Goal: Task Accomplishment & Management: Use online tool/utility

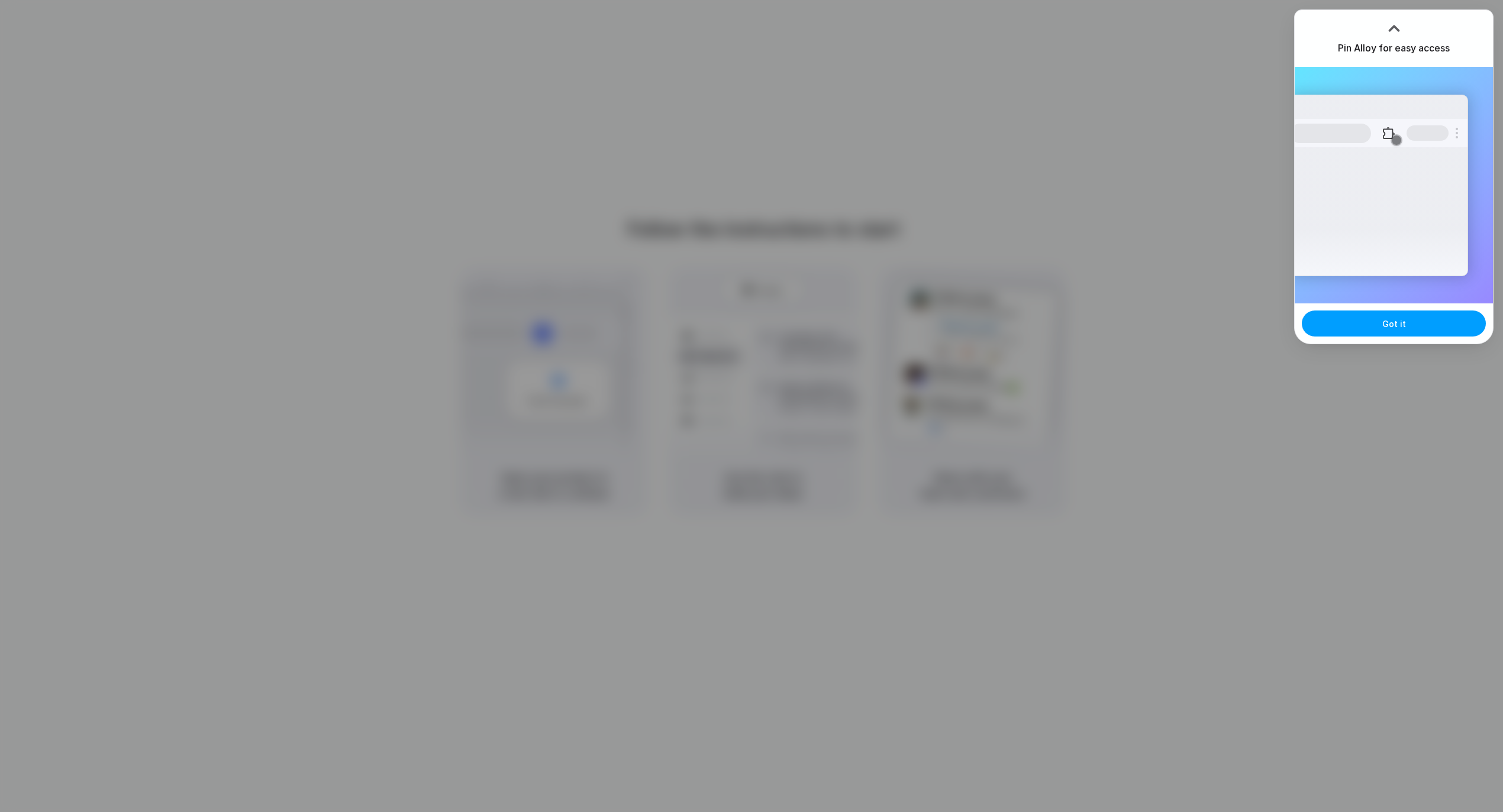
click at [1394, 320] on span "Got it" at bounding box center [1394, 324] width 24 height 12
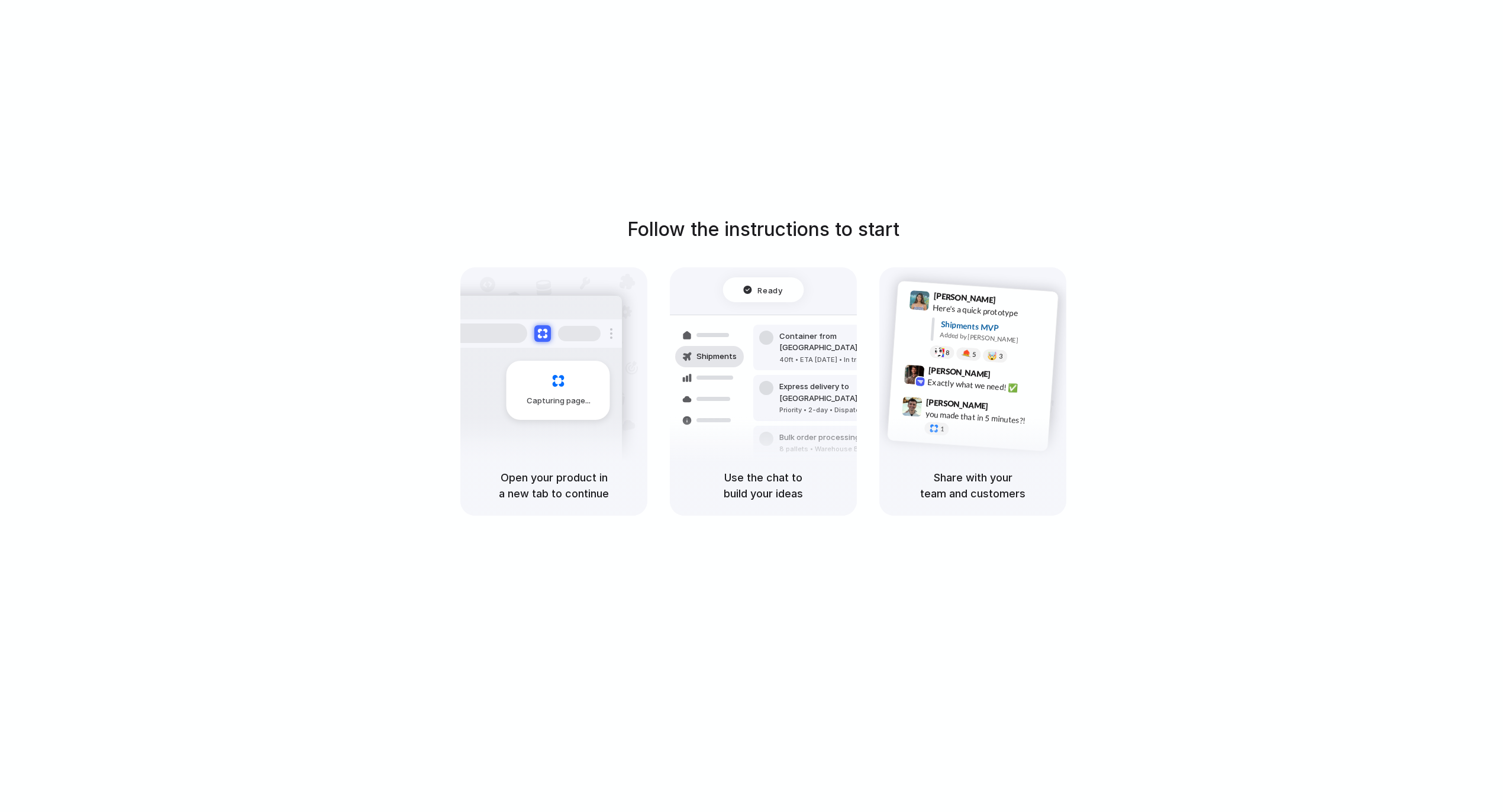
click at [752, 406] on div at bounding box center [752, 406] width 0 height 0
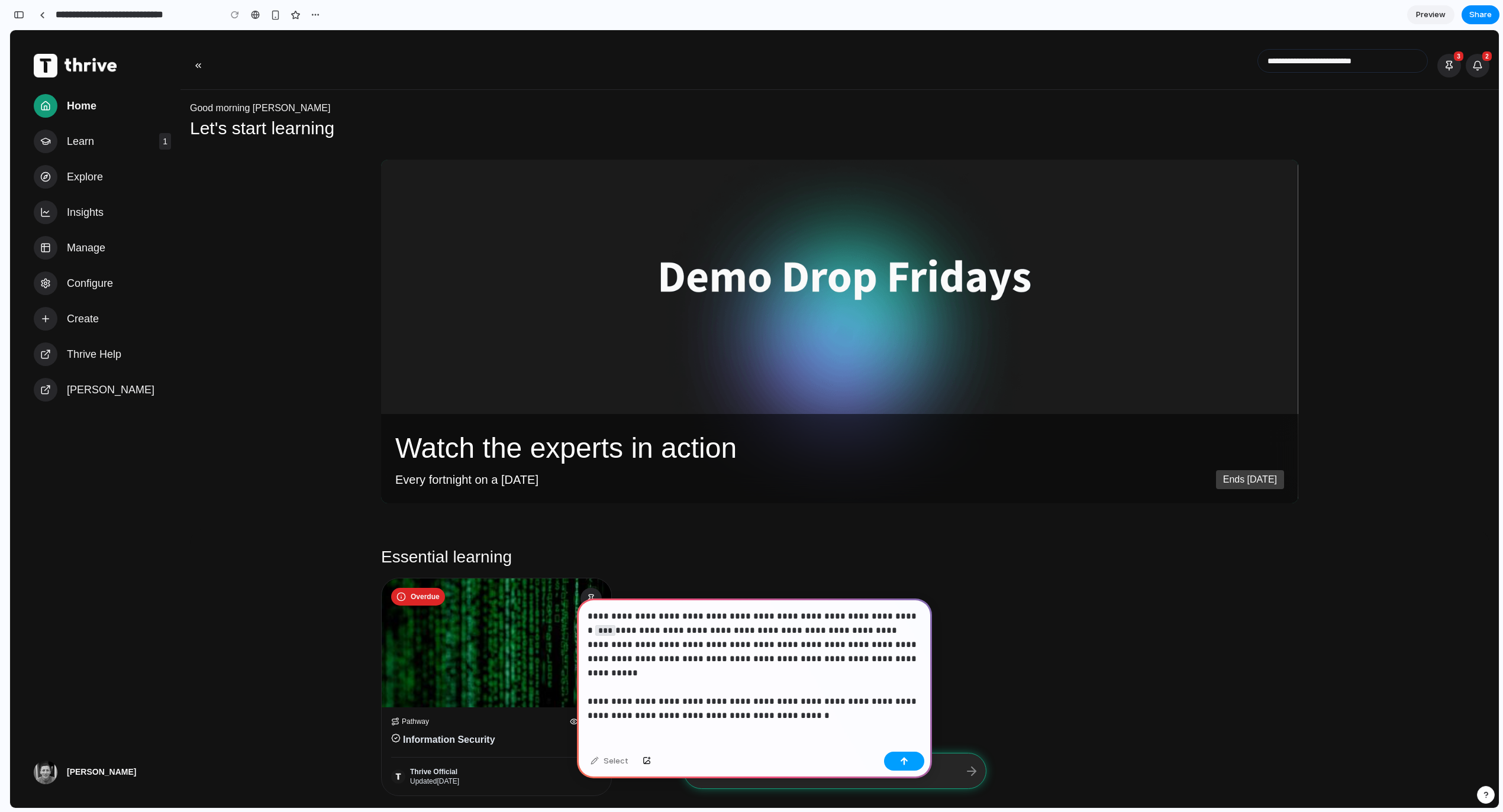
click at [909, 764] on button "button" at bounding box center [904, 762] width 40 height 19
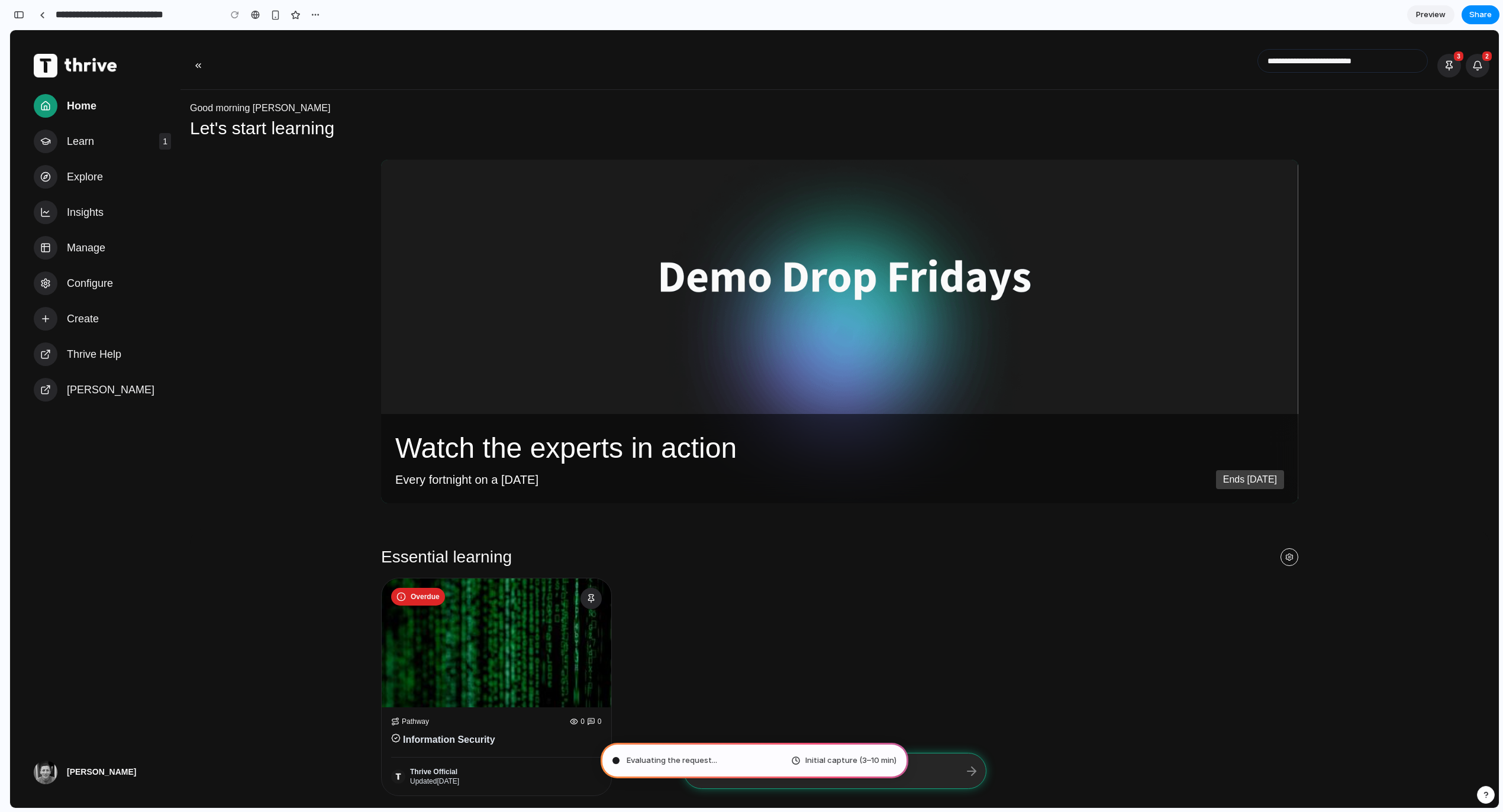
type input "**********"
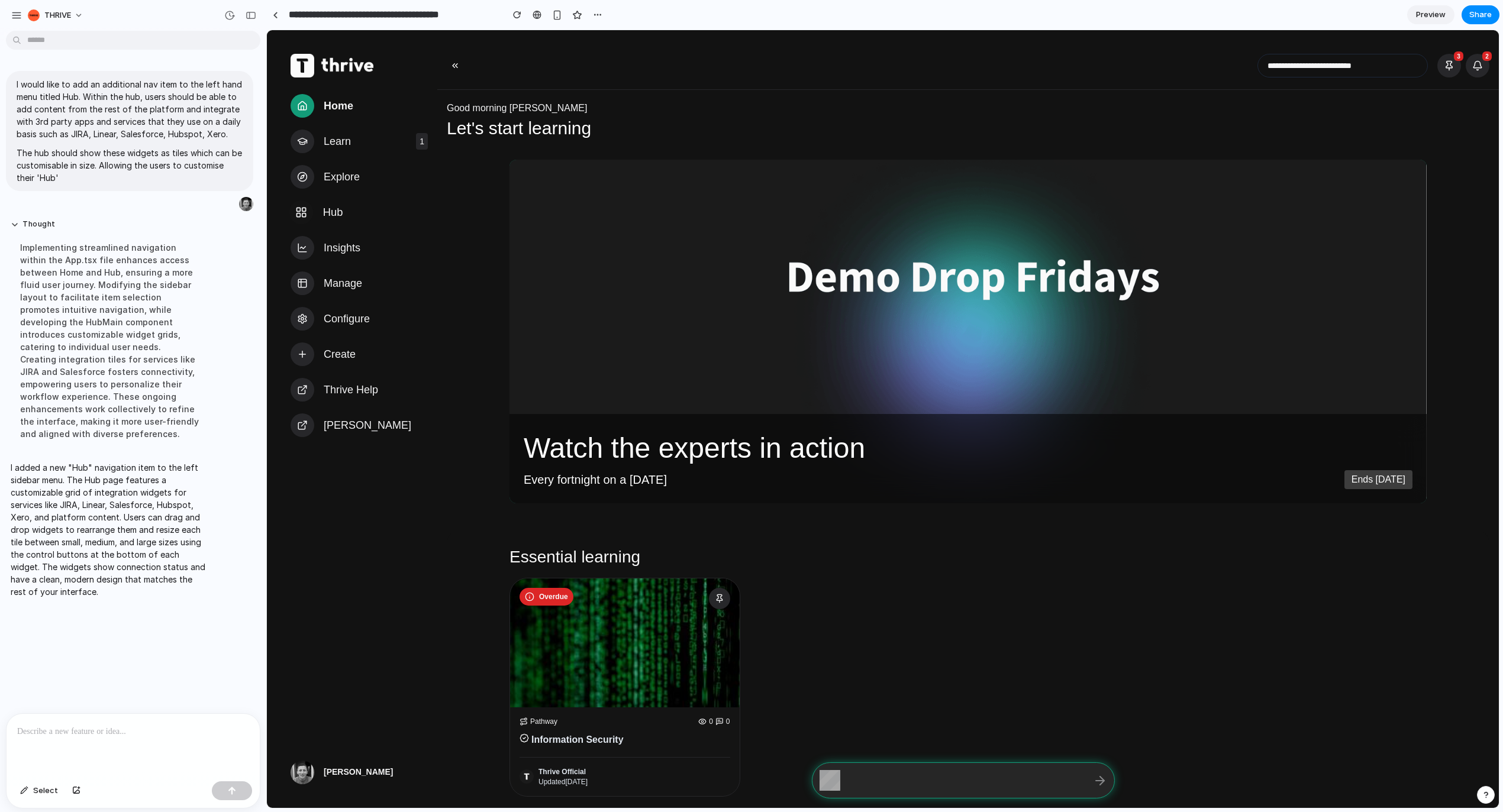
click at [343, 211] on span "Hub" at bounding box center [376, 213] width 106 height 17
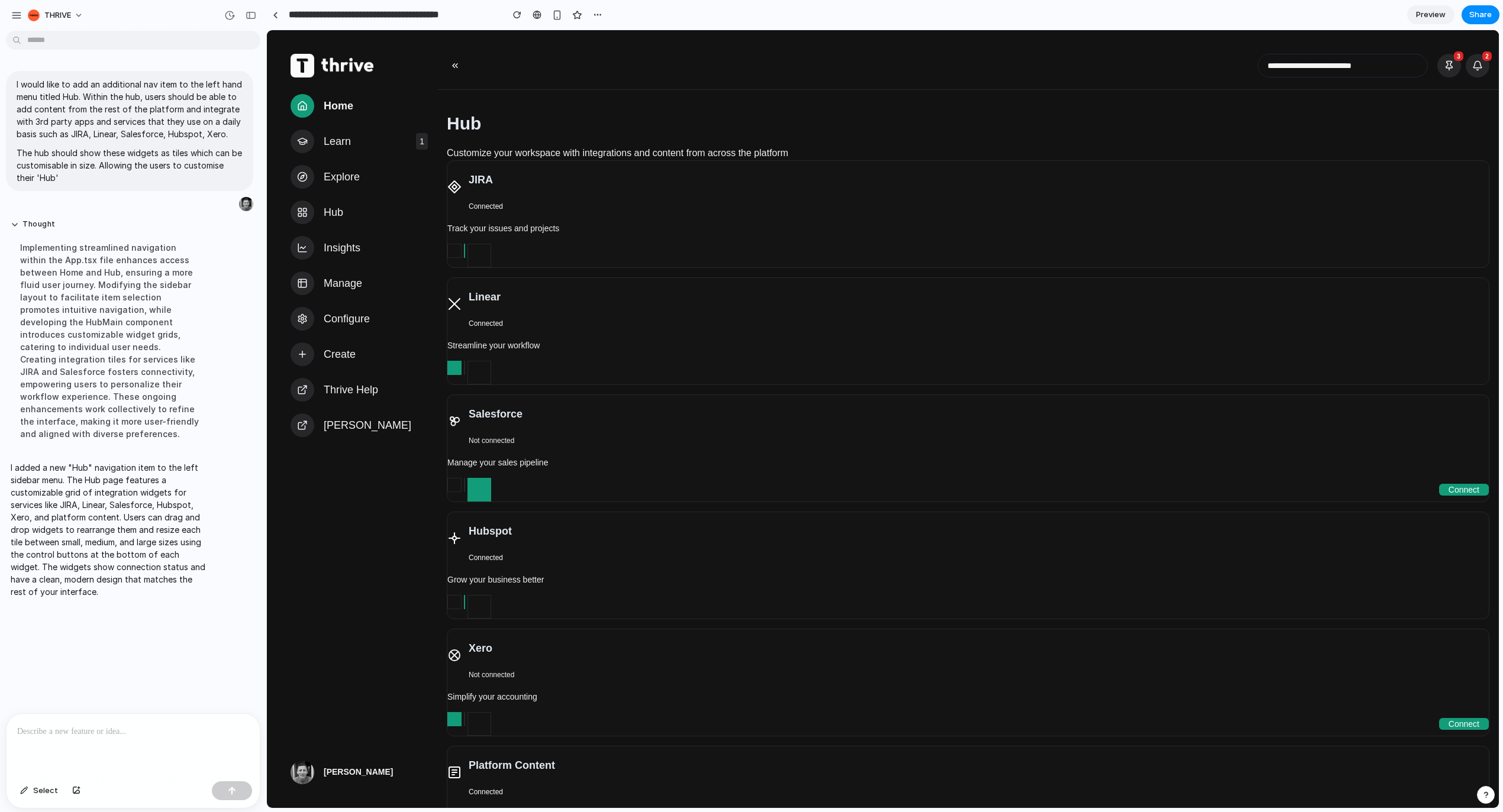
scroll to position [196, 0]
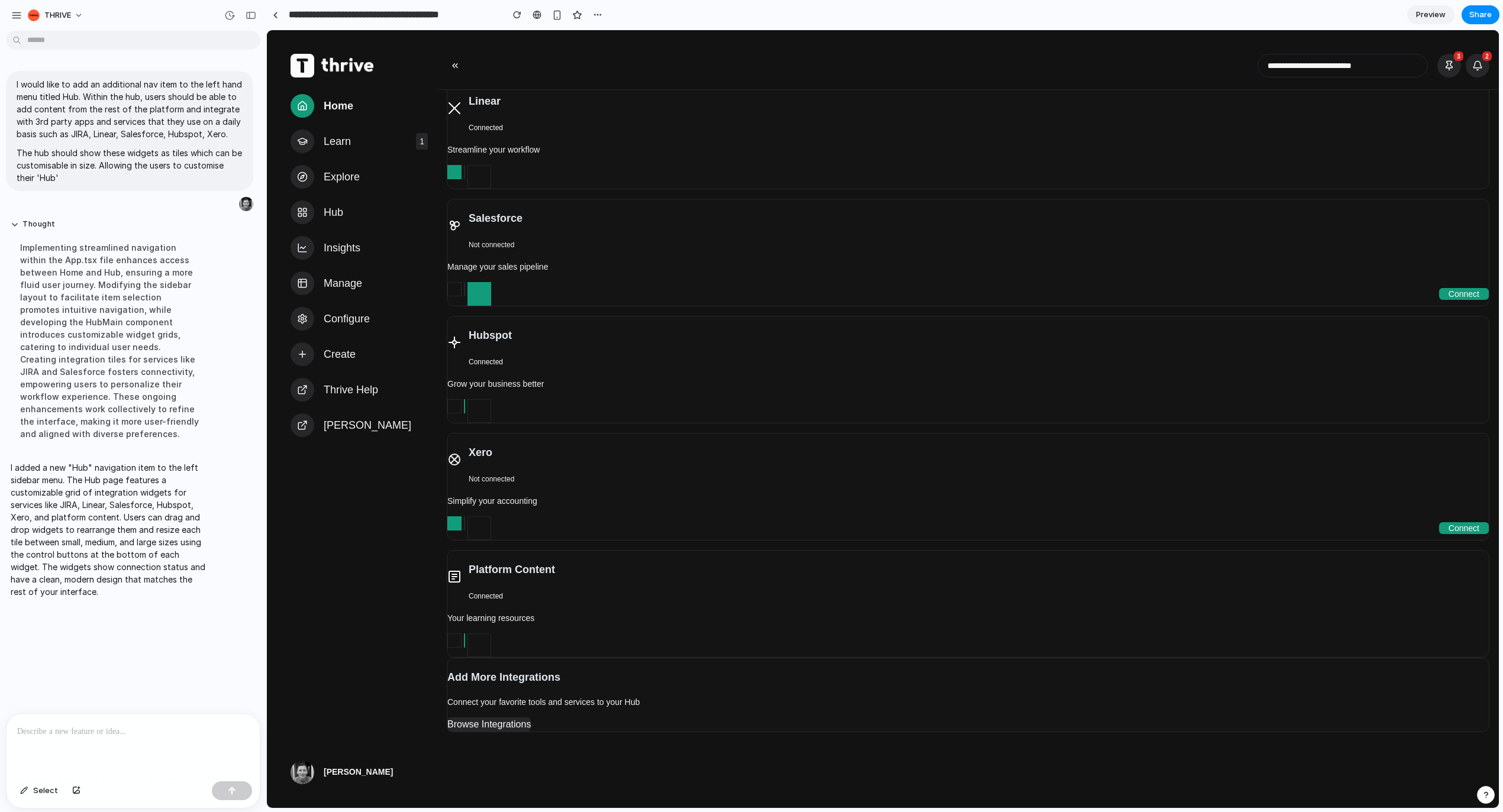
click at [483, 327] on h3 "Hubspot" at bounding box center [491, 335] width 43 height 17
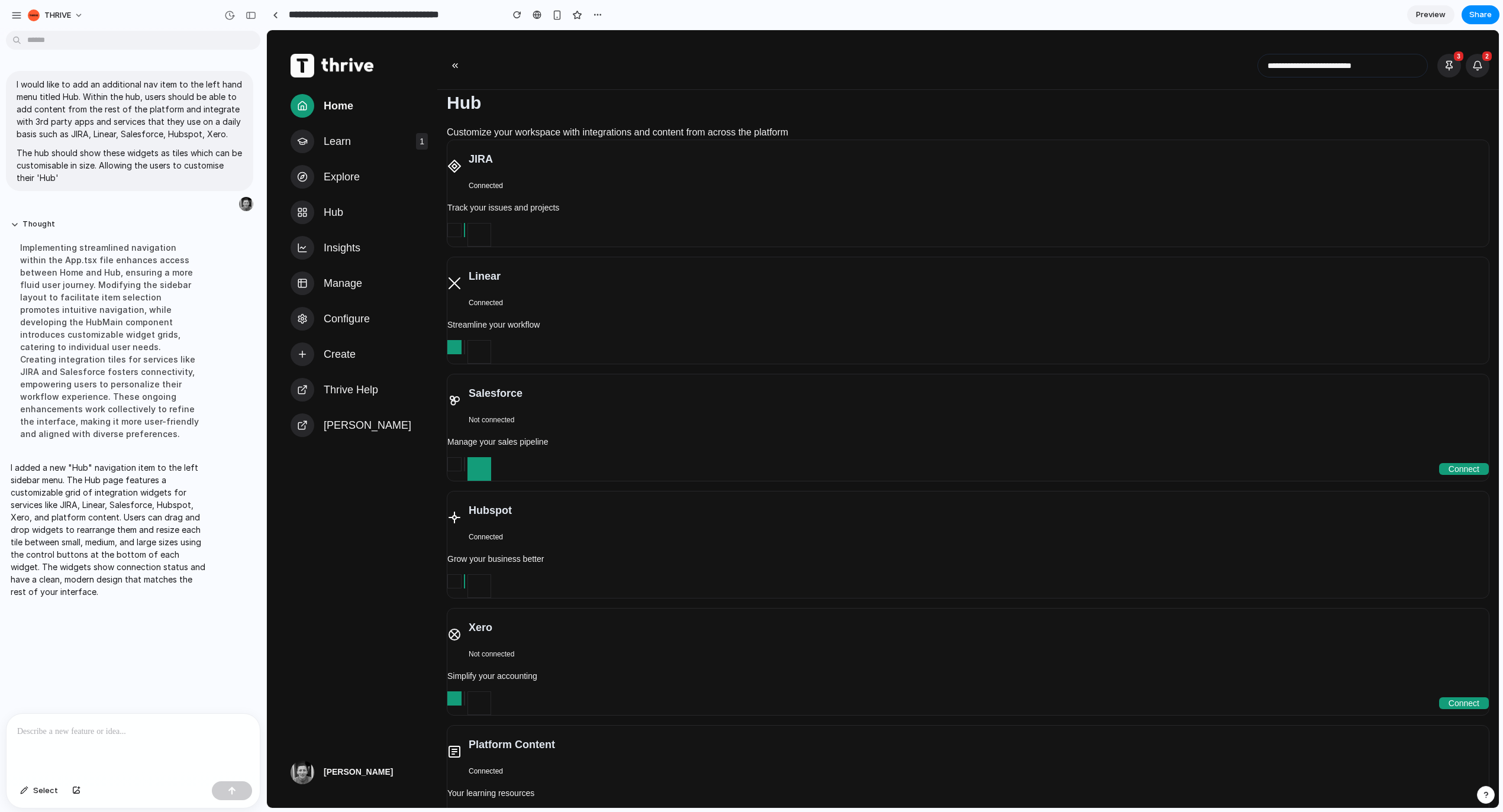
scroll to position [0, 0]
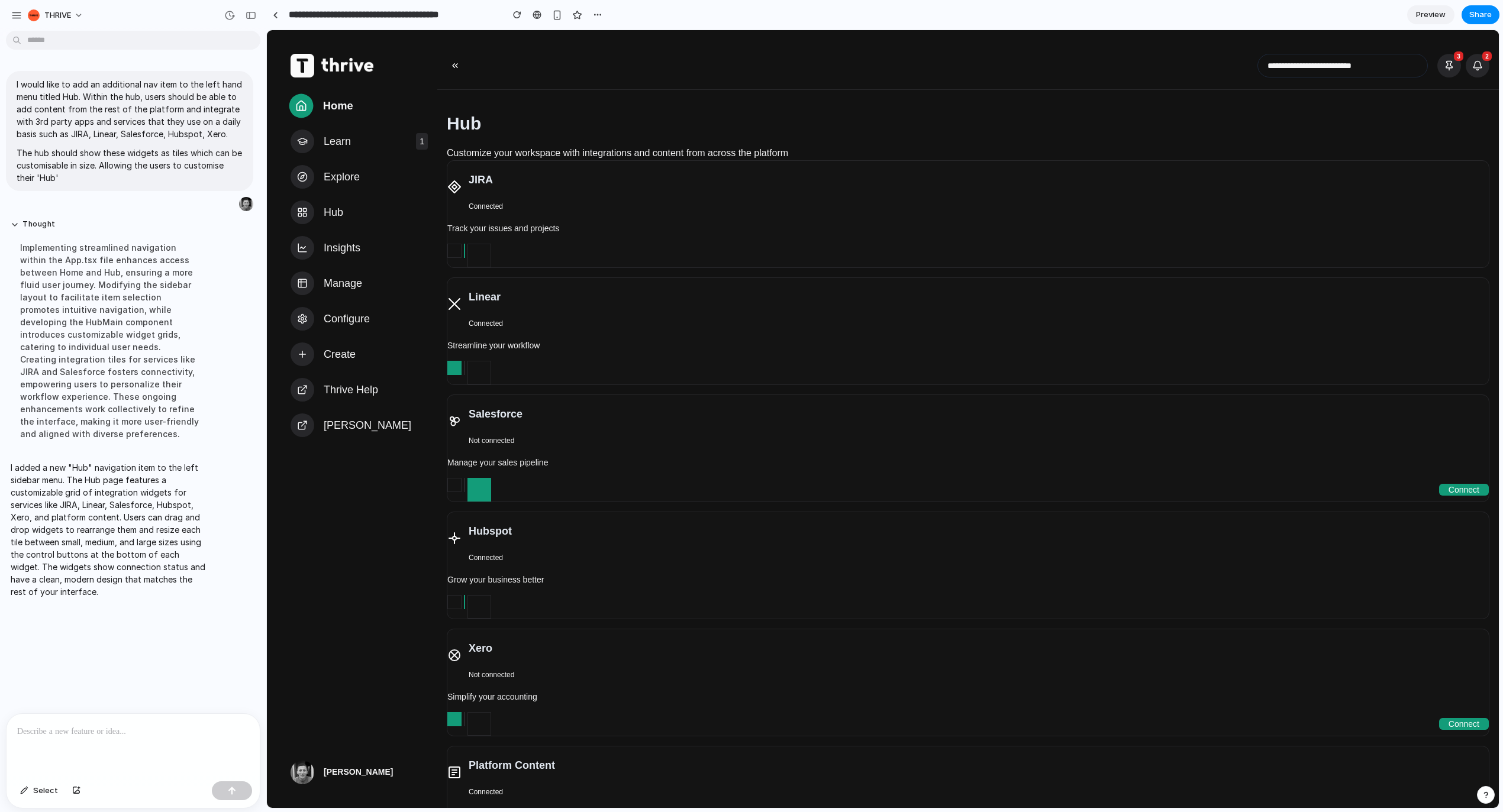
click at [341, 111] on span "Home" at bounding box center [338, 106] width 30 height 17
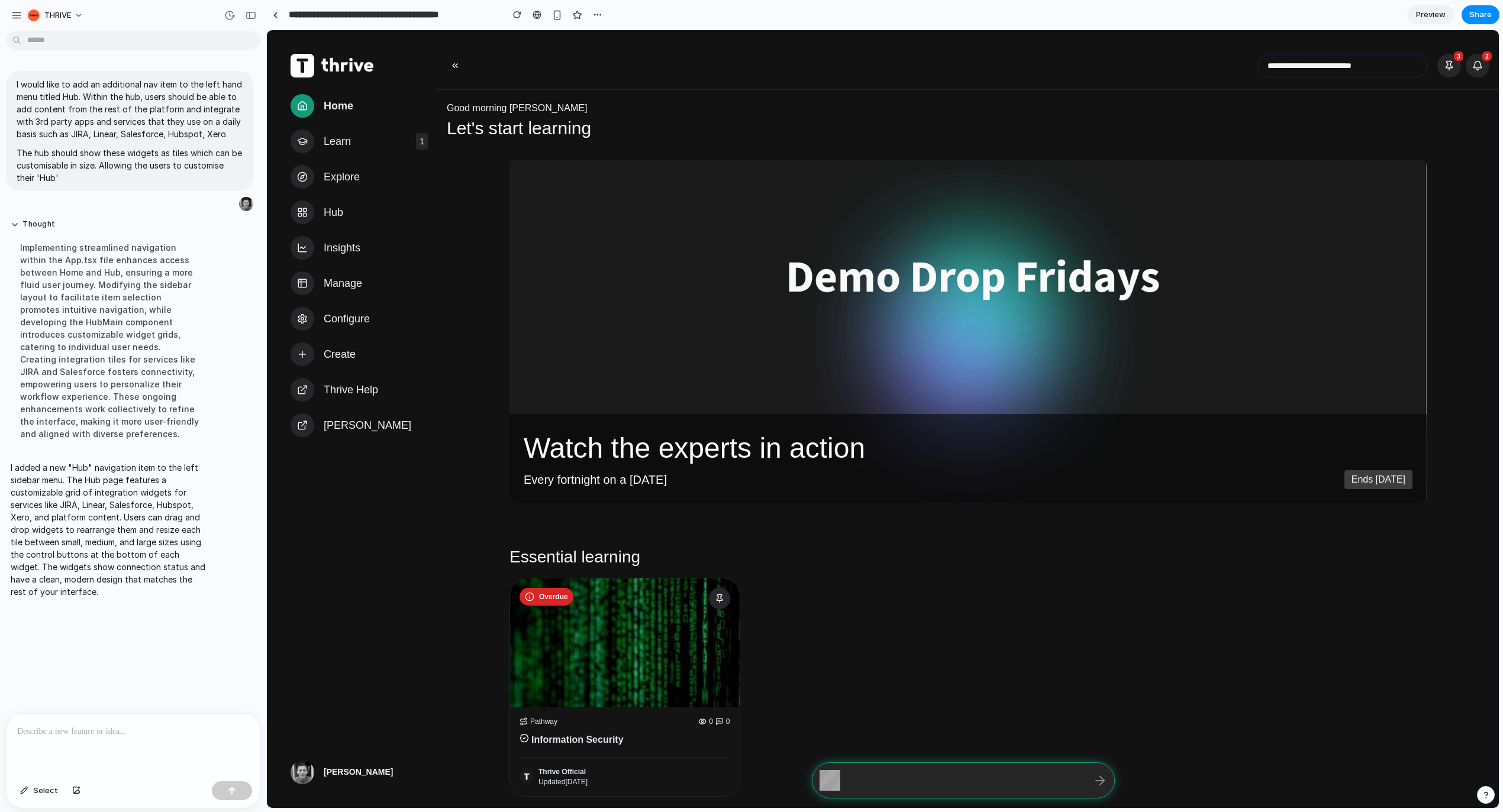
click at [142, 504] on p "I added a new "Hub" navigation item to the left sidebar menu. The Hub page feat…" at bounding box center [109, 530] width 198 height 137
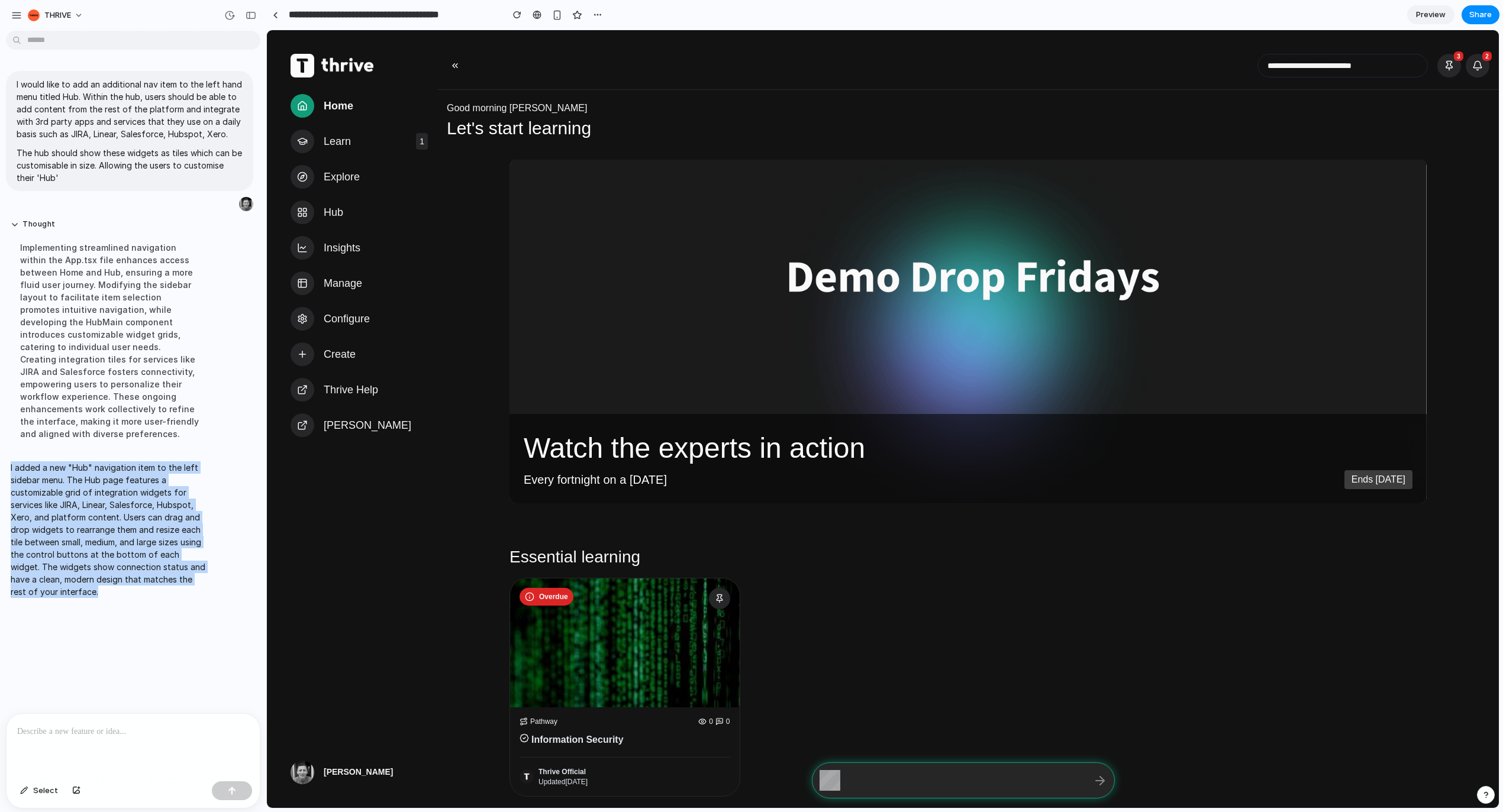
click at [142, 504] on p "I added a new "Hub" navigation item to the left sidebar menu. The Hub page feat…" at bounding box center [109, 530] width 198 height 137
click at [122, 599] on div "I would like to add an additional nav item to the left hand menu titled Hub. Wi…" at bounding box center [130, 374] width 259 height 678
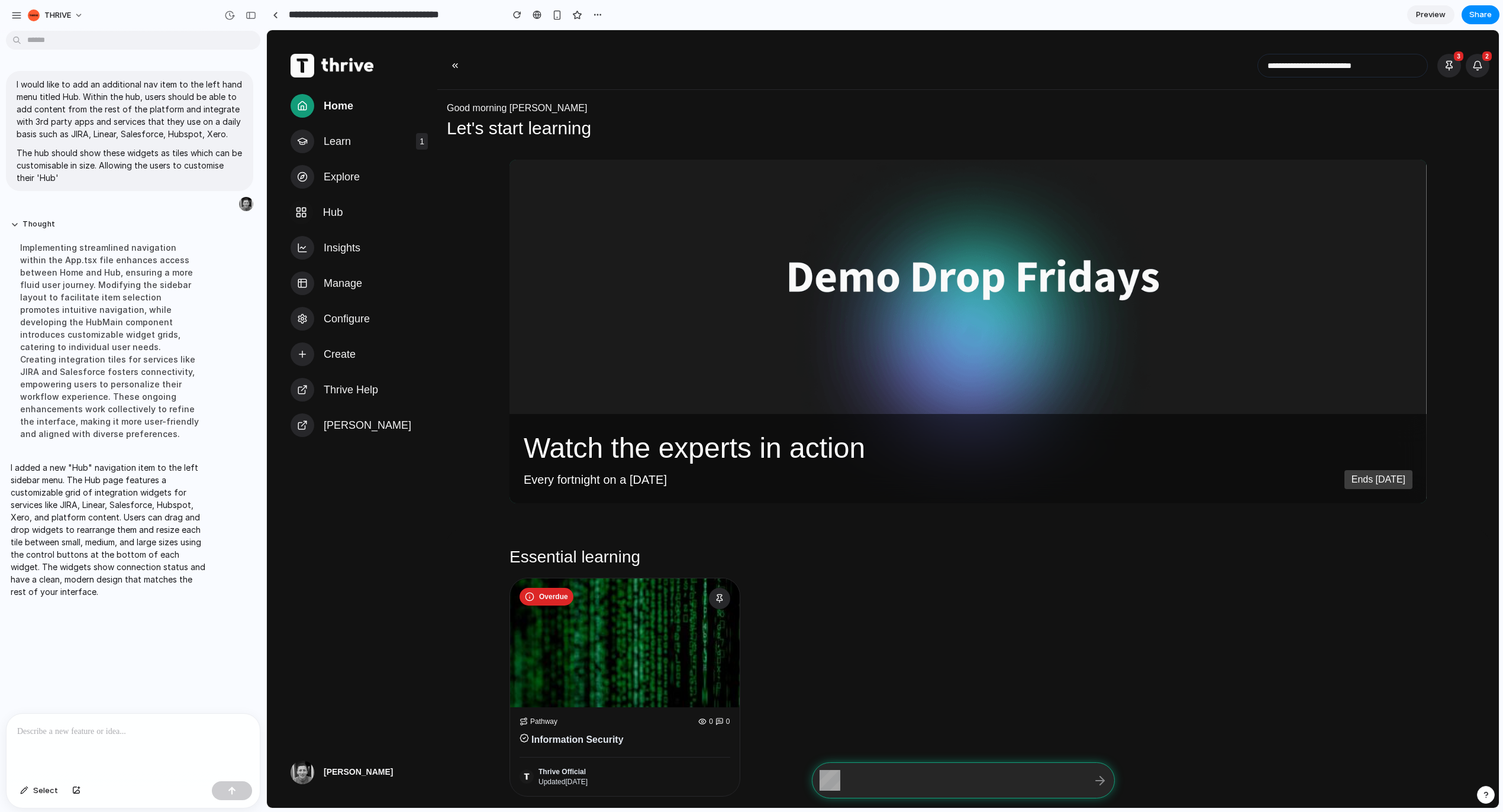
click at [335, 207] on span "Hub" at bounding box center [333, 213] width 20 height 17
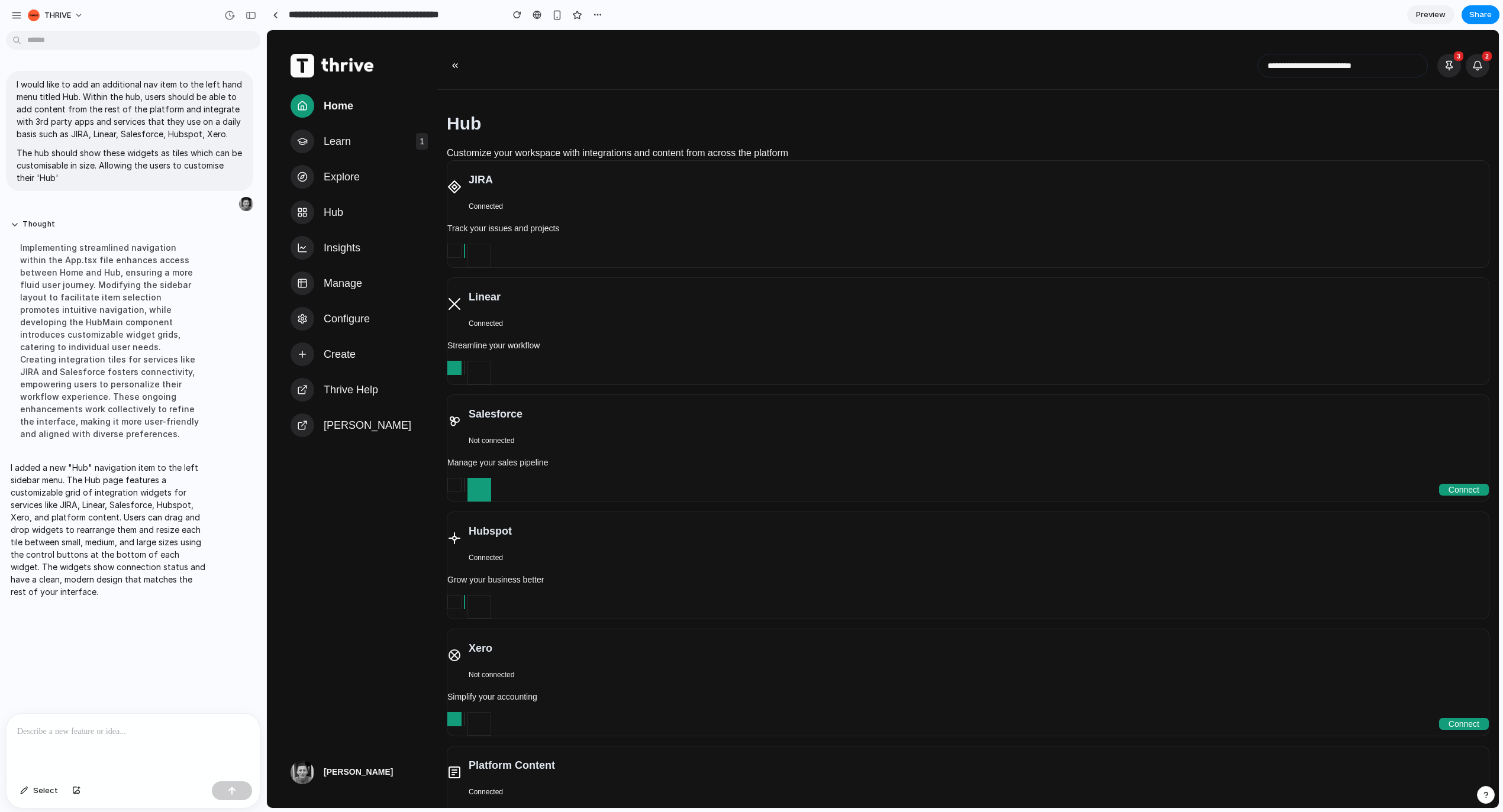
scroll to position [196, 0]
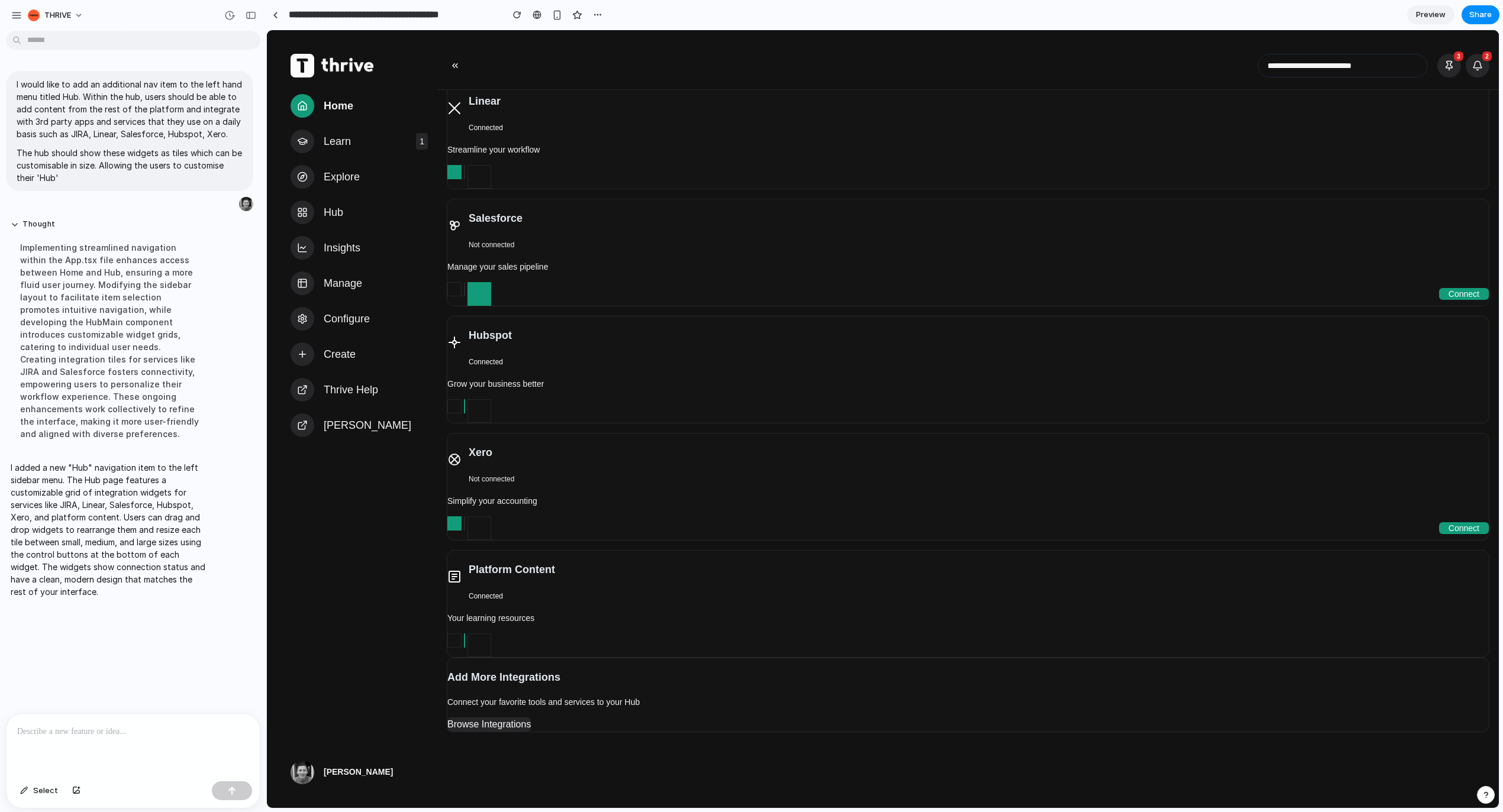
click at [478, 634] on button at bounding box center [479, 645] width 24 height 24
drag, startPoint x: 499, startPoint y: 622, endPoint x: 448, endPoint y: 639, distance: 53.8
click at [496, 623] on p "Your learning resources" at bounding box center [968, 618] width 1042 height 12
click at [448, 639] on button at bounding box center [455, 641] width 14 height 14
click at [466, 640] on div at bounding box center [469, 645] width 44 height 24
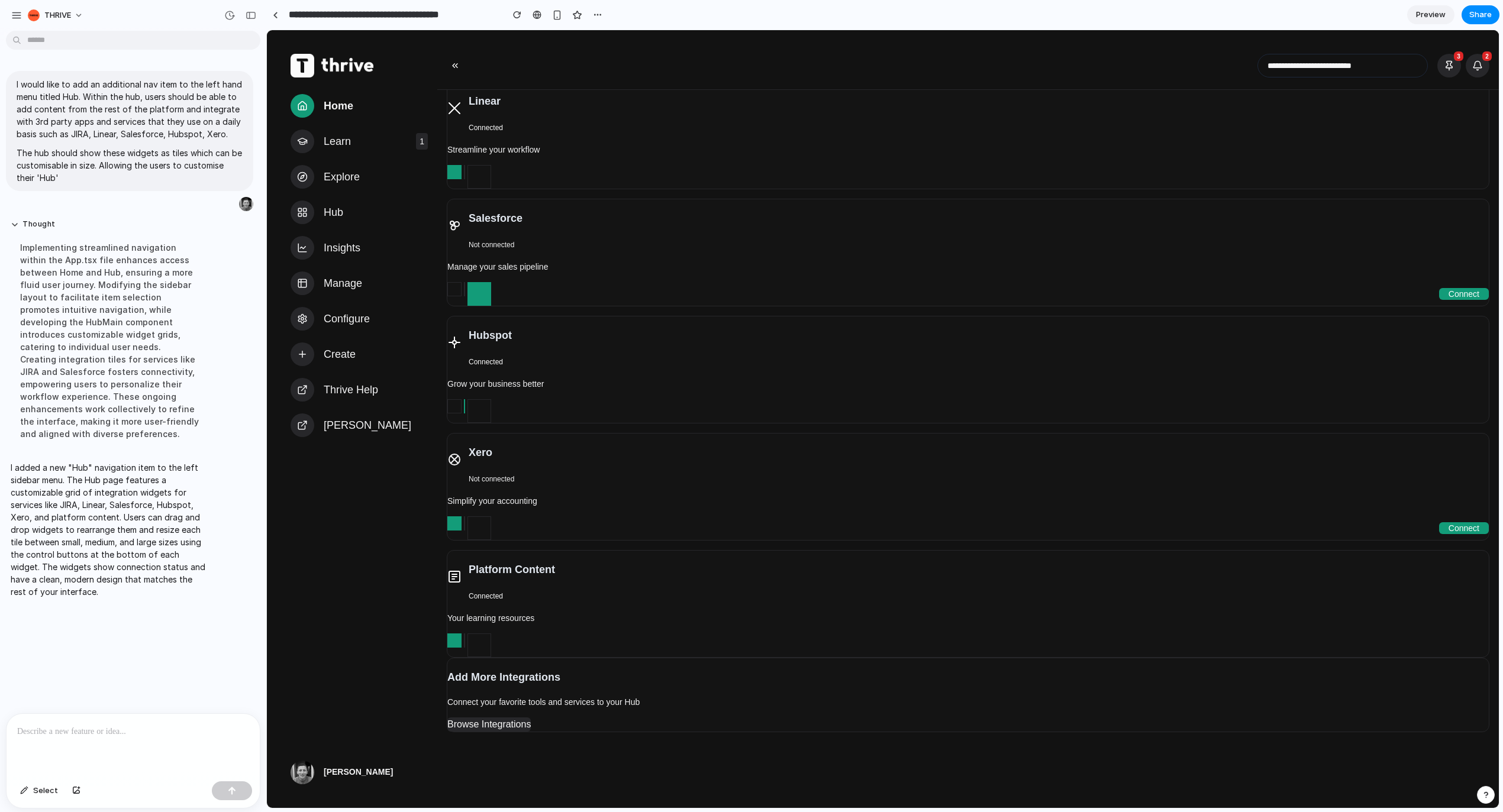
drag, startPoint x: 485, startPoint y: 595, endPoint x: 473, endPoint y: 539, distance: 57.3
click at [485, 592] on span "Connected" at bounding box center [486, 596] width 35 height 9
click at [475, 537] on button at bounding box center [479, 528] width 24 height 24
click at [458, 401] on button at bounding box center [455, 406] width 14 height 14
click at [476, 406] on button at bounding box center [479, 411] width 24 height 24
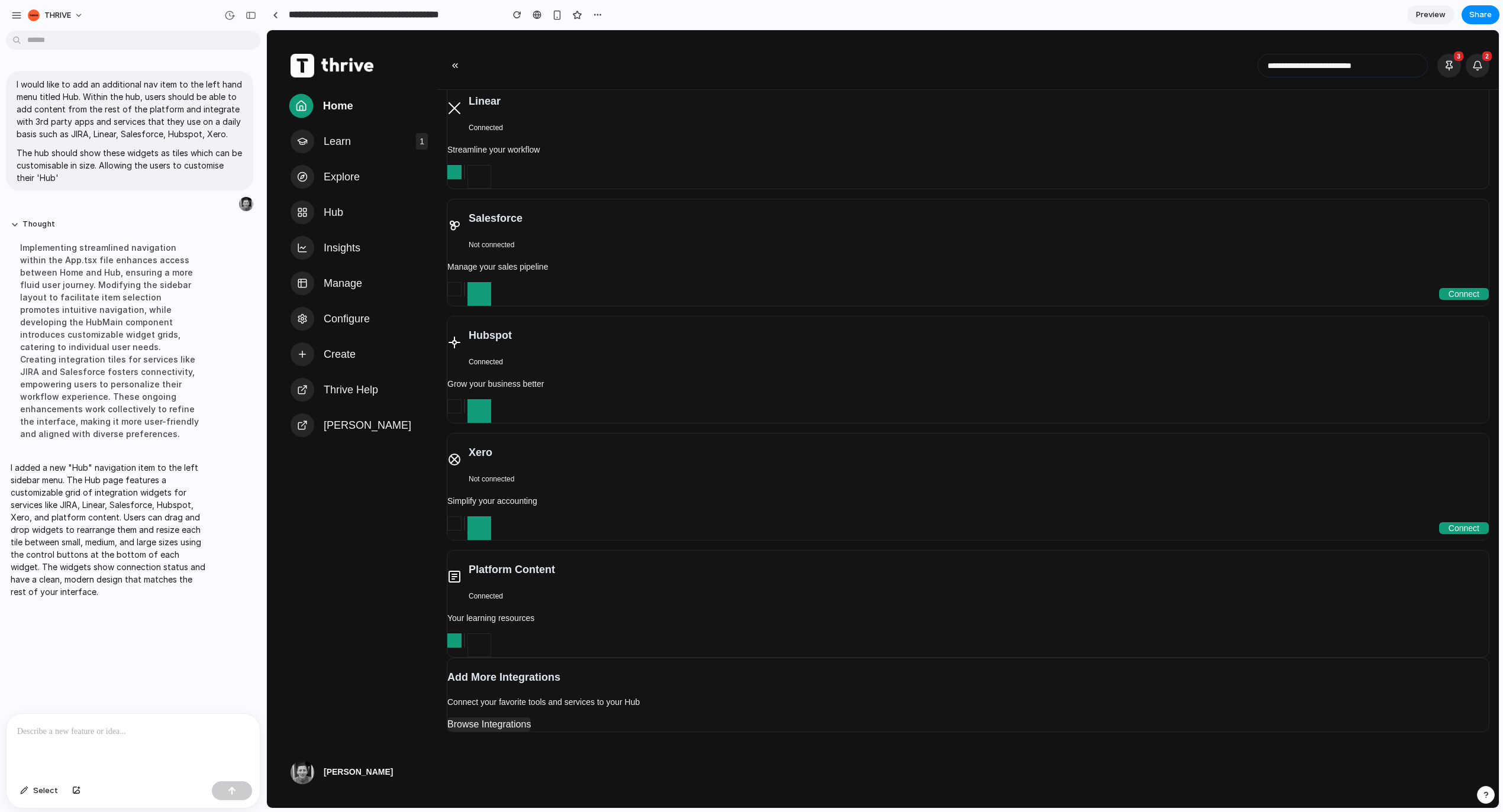
click at [340, 106] on span "Home" at bounding box center [338, 106] width 30 height 17
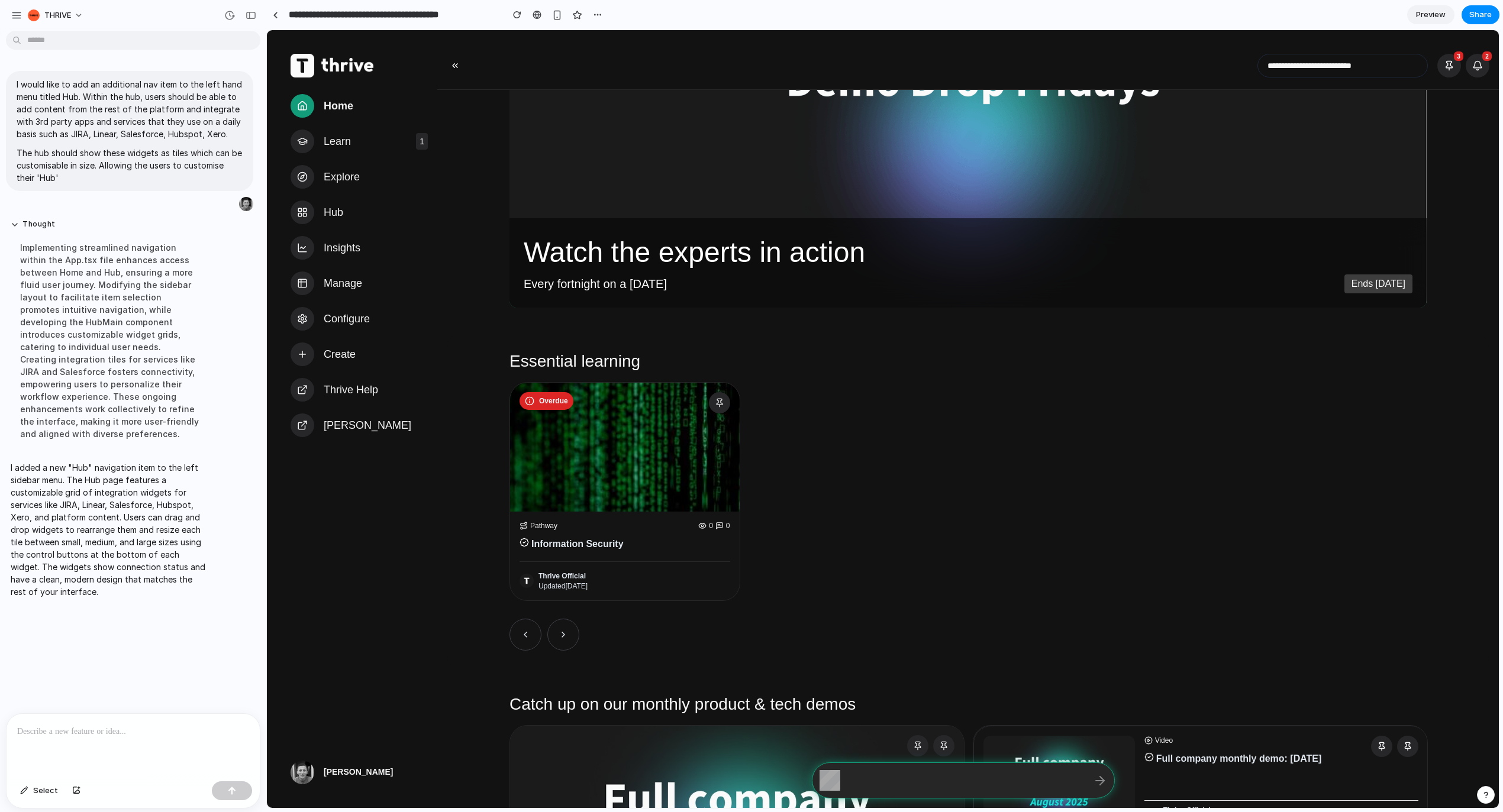
click at [143, 721] on div at bounding box center [133, 745] width 253 height 63
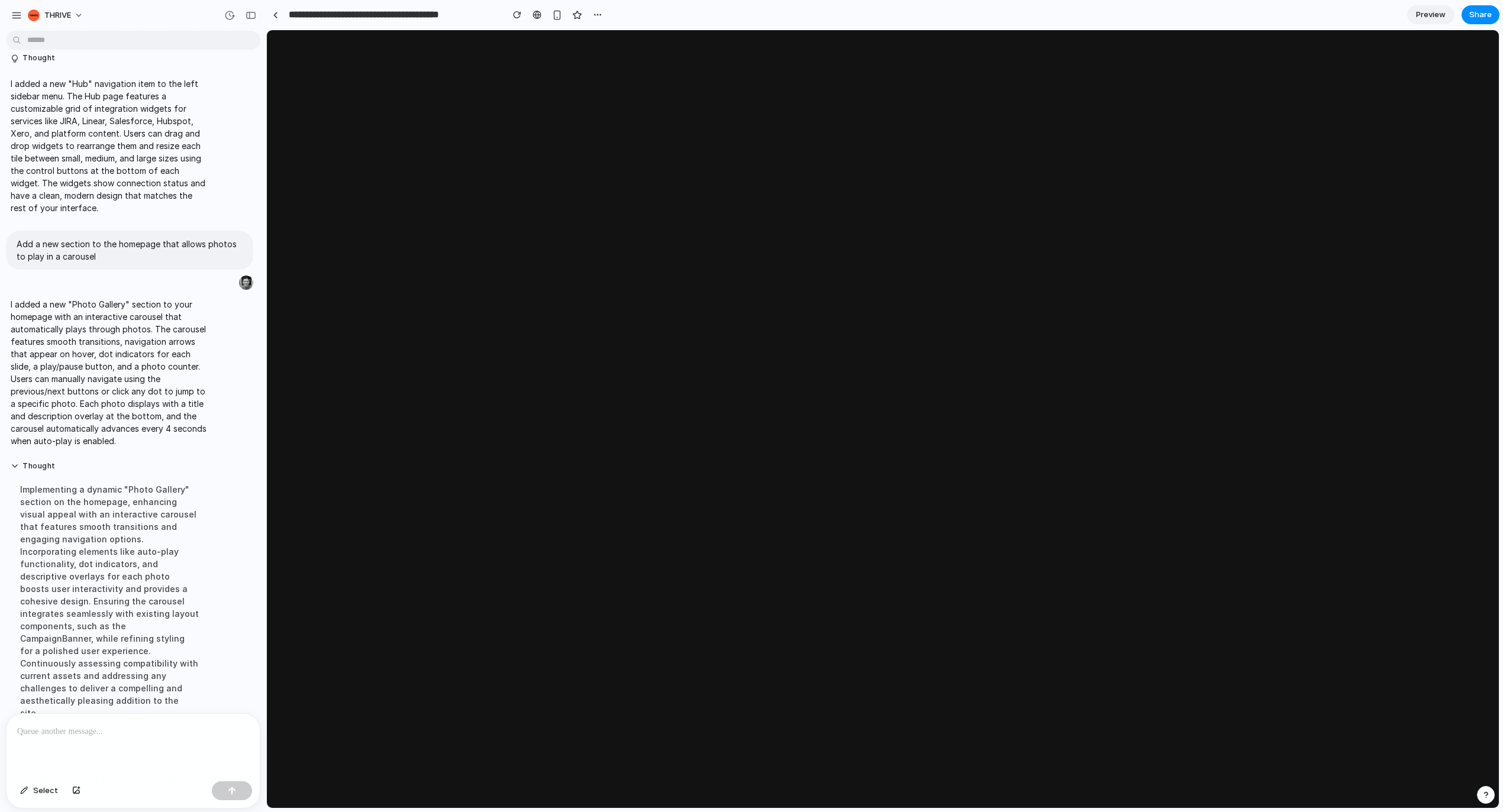
scroll to position [0, 0]
